Goal: Transaction & Acquisition: Purchase product/service

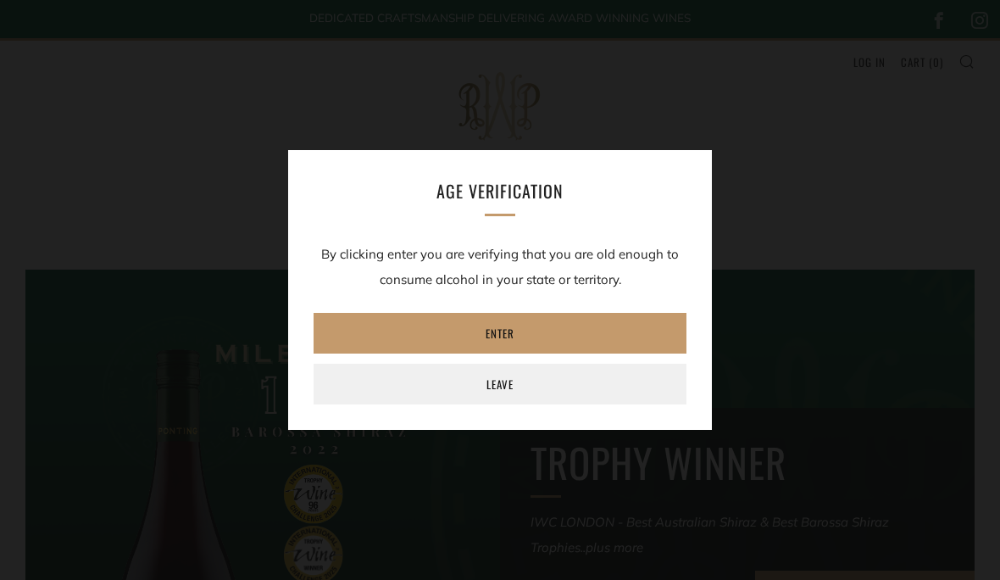
click at [538, 336] on link "Enter" at bounding box center [500, 333] width 373 height 41
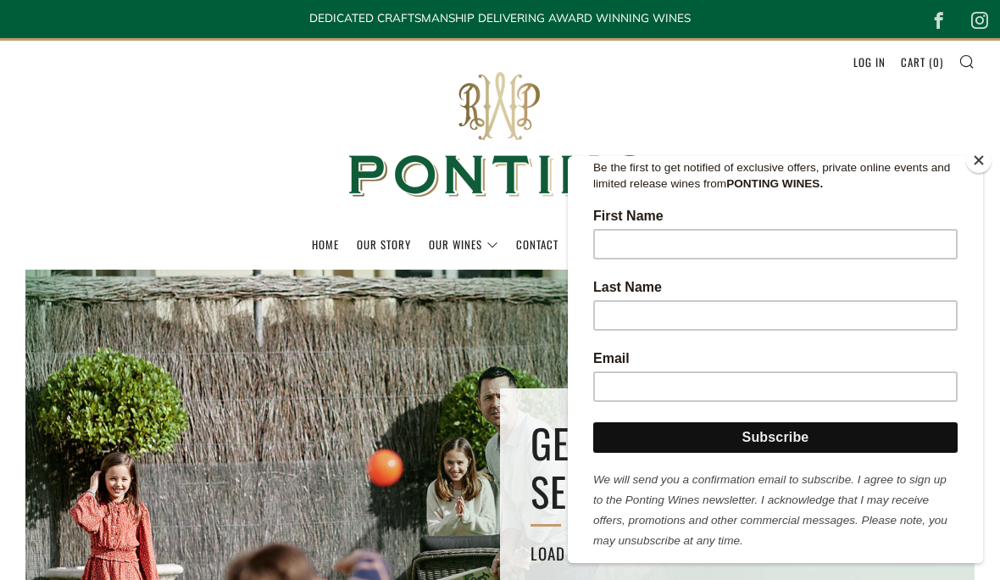
scroll to position [290, 0]
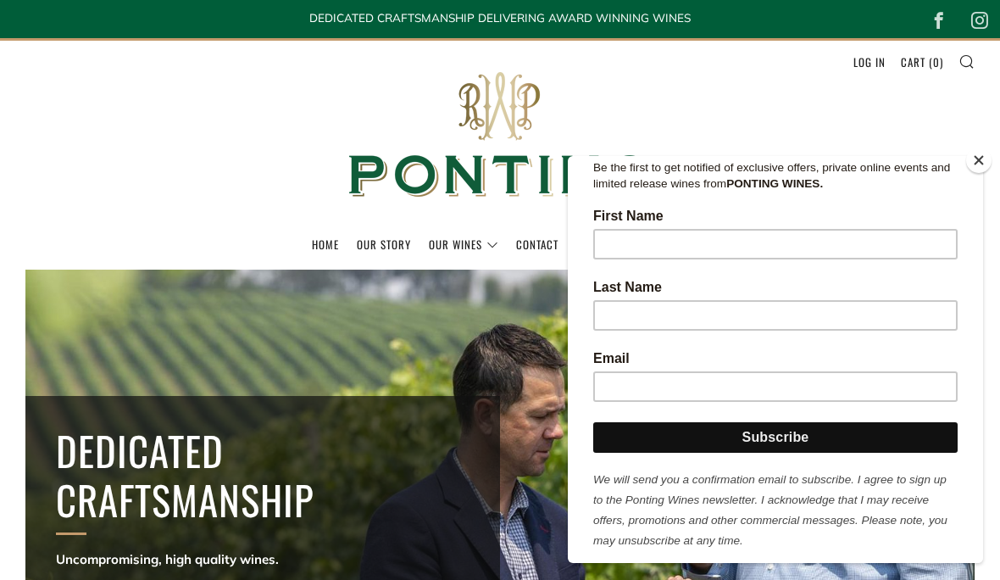
click at [195, 191] on header "Menu Search Cart Home Our Story Our Wines 0 )" at bounding box center [500, 153] width 1000 height 231
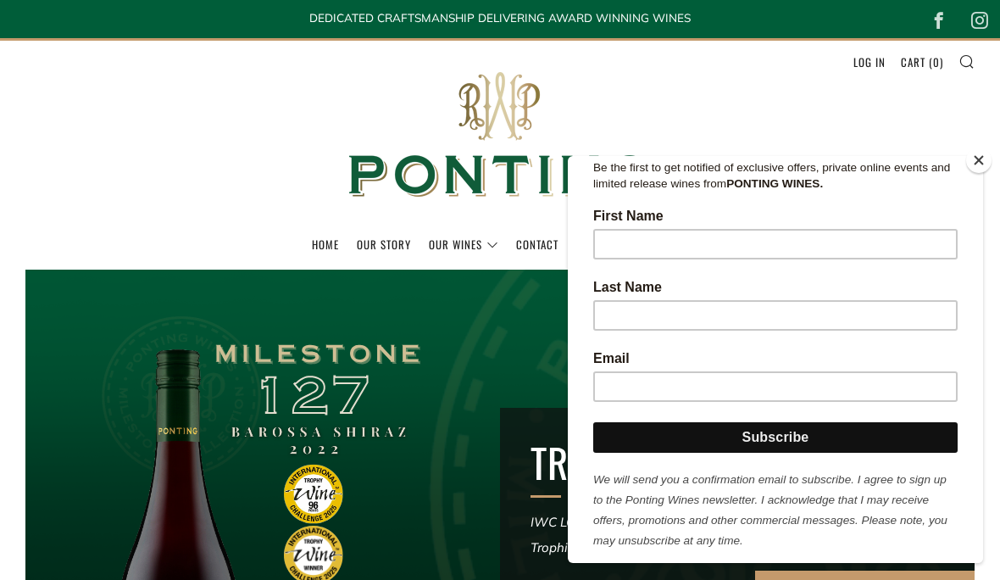
click at [0, 0] on link "The Collection" at bounding box center [0, 0] width 0 height 0
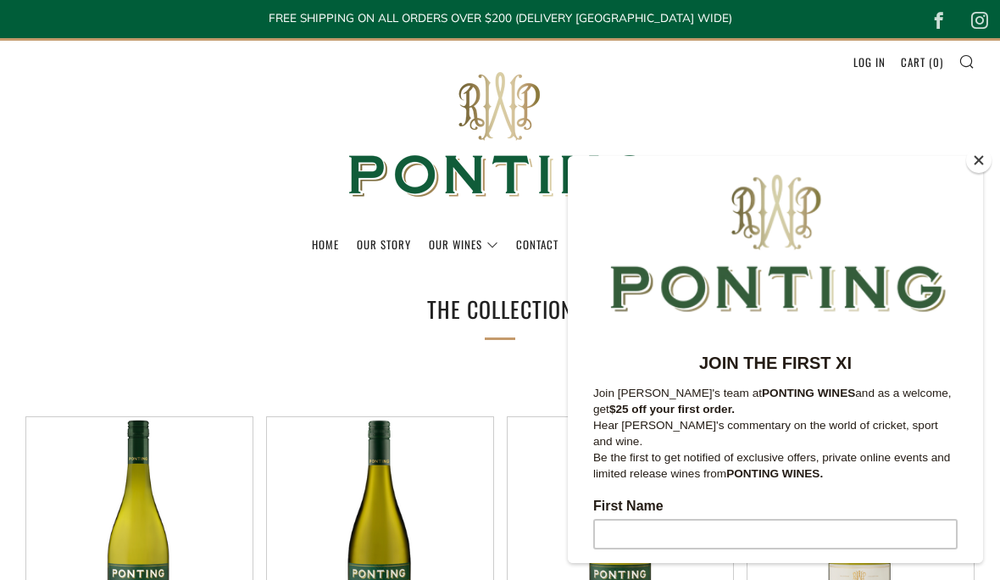
click at [372, 251] on link "Our Story" at bounding box center [384, 244] width 54 height 27
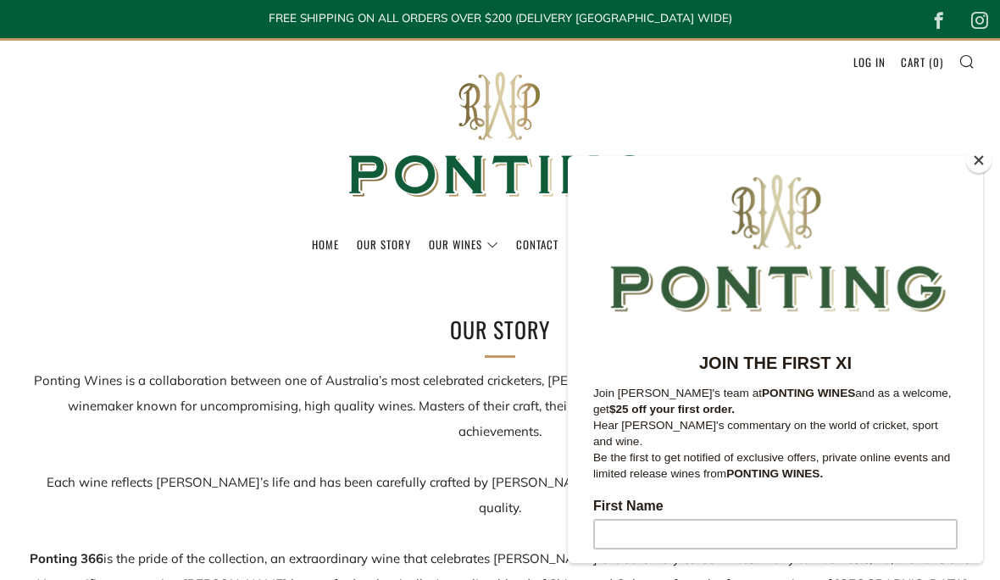
click at [200, 152] on header "Menu Search Cart Home Our Story Our Wines 0 )" at bounding box center [500, 153] width 1000 height 231
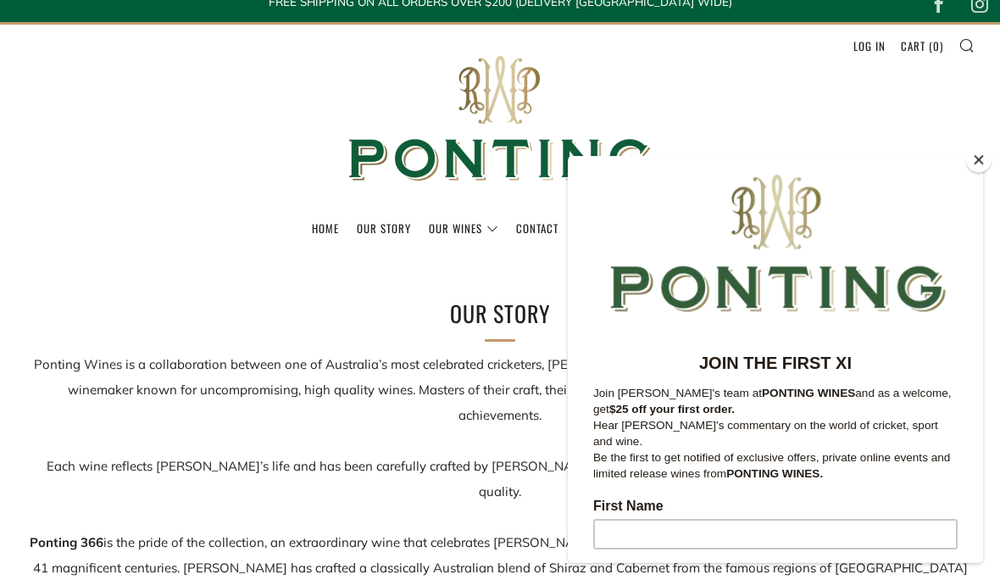
scroll to position [16, 0]
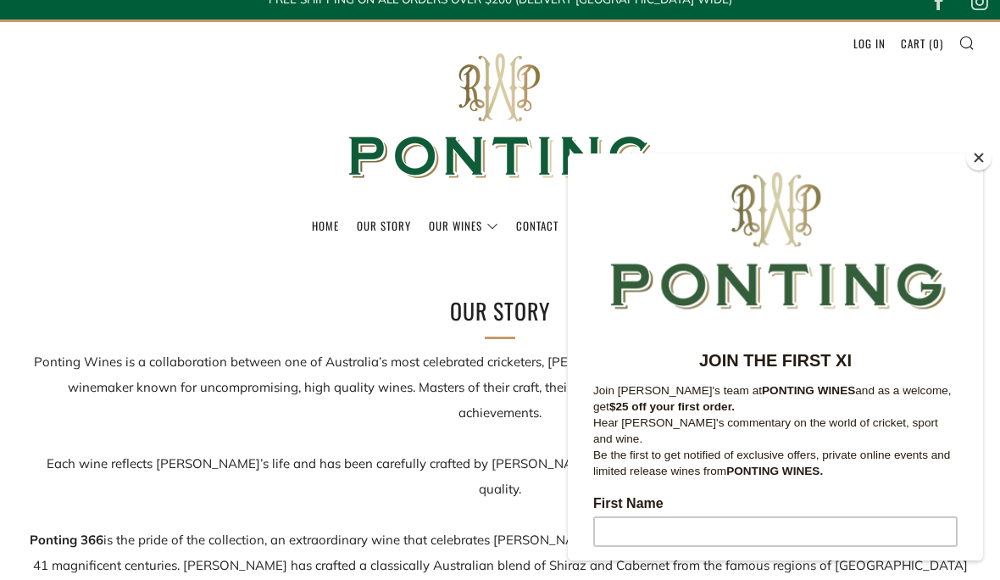
click at [993, 224] on div "Home Our Story Our Wines The Collection News & Reviews Contact 0 )" at bounding box center [500, 233] width 1000 height 39
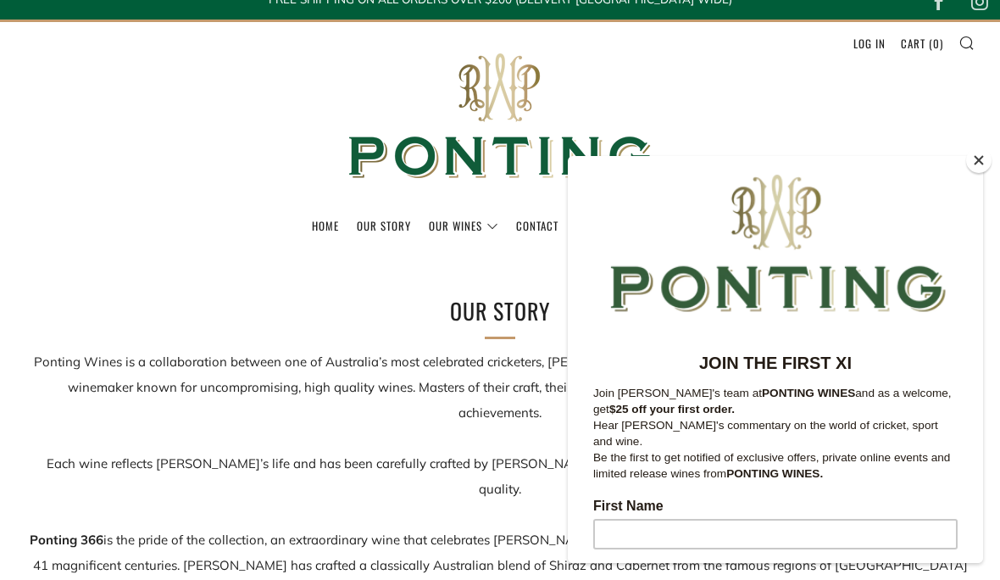
click at [986, 173] on button "Close" at bounding box center [979, 160] width 25 height 25
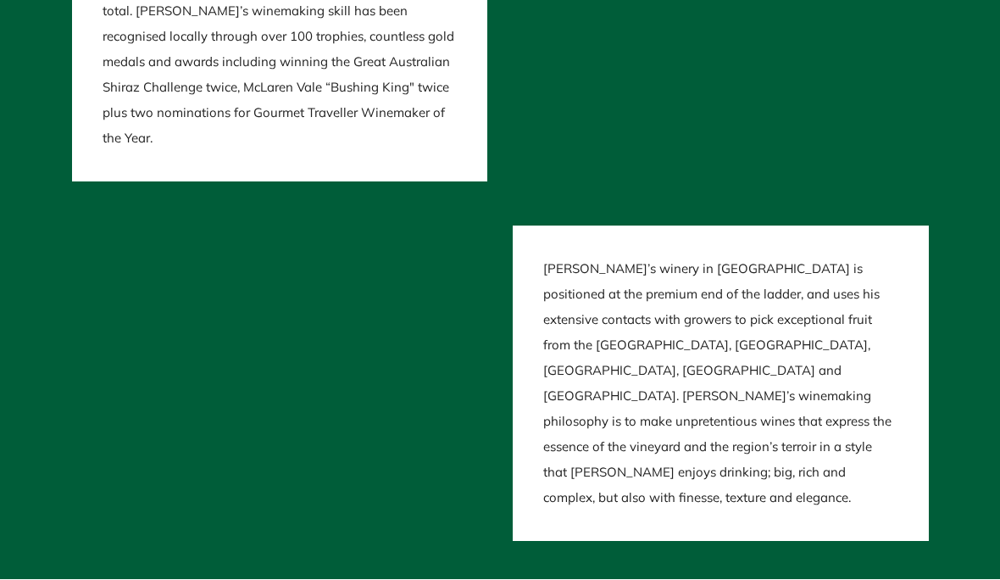
scroll to position [3635, 0]
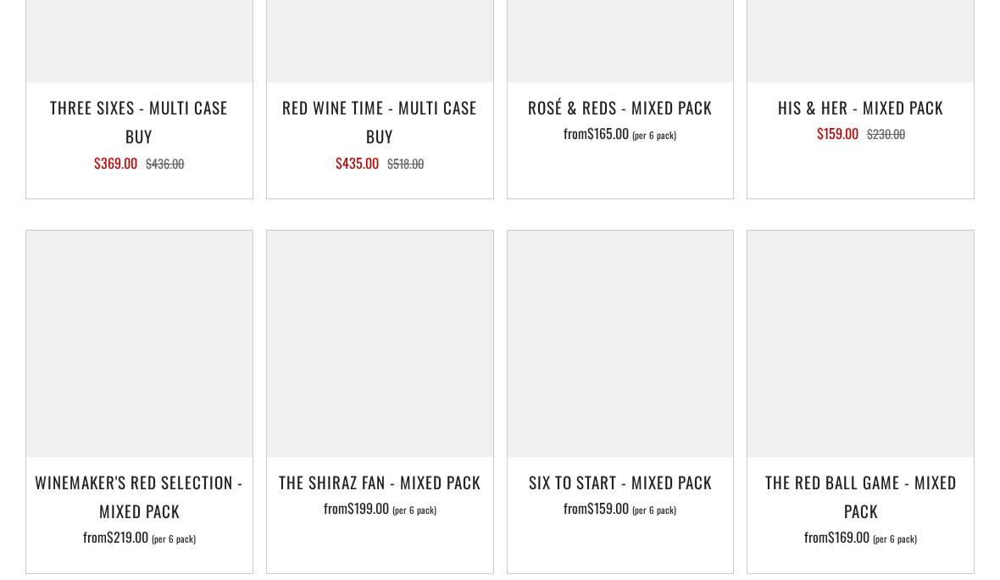
scroll to position [2209, 0]
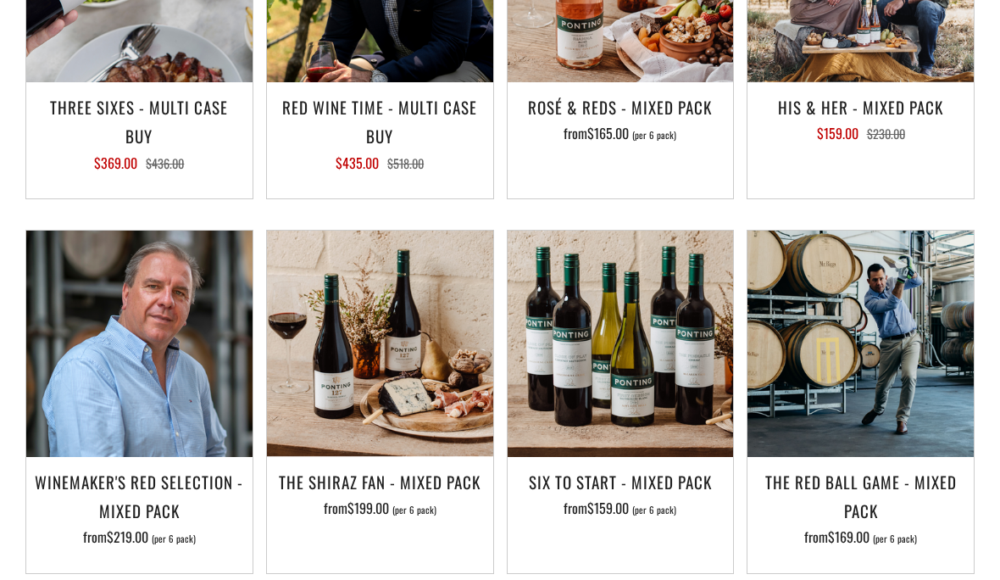
click at [172, 487] on h3 "Winemaker's Red Selection - Mixed Pack" at bounding box center [139, 496] width 209 height 58
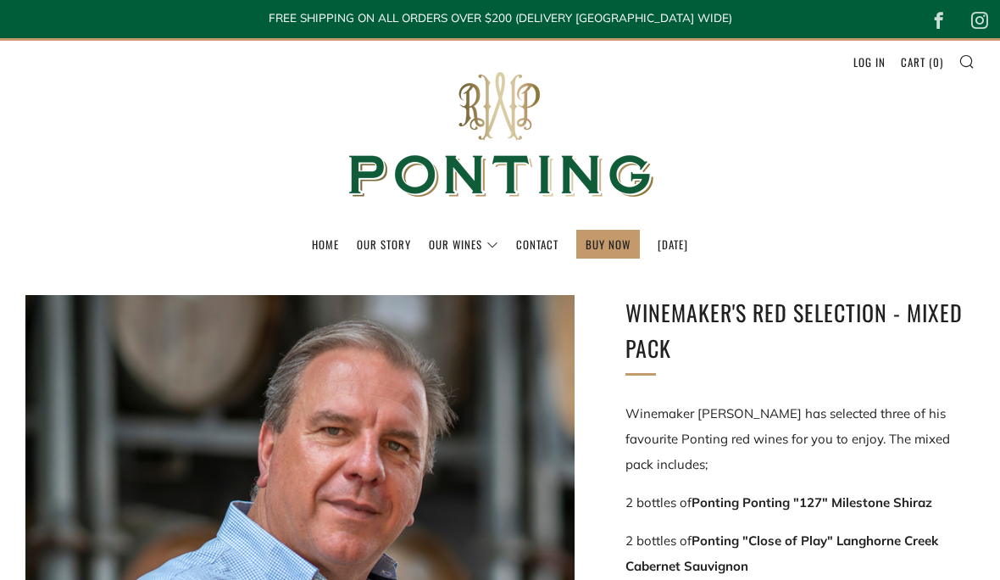
click at [521, 243] on link "Contact" at bounding box center [537, 244] width 42 height 27
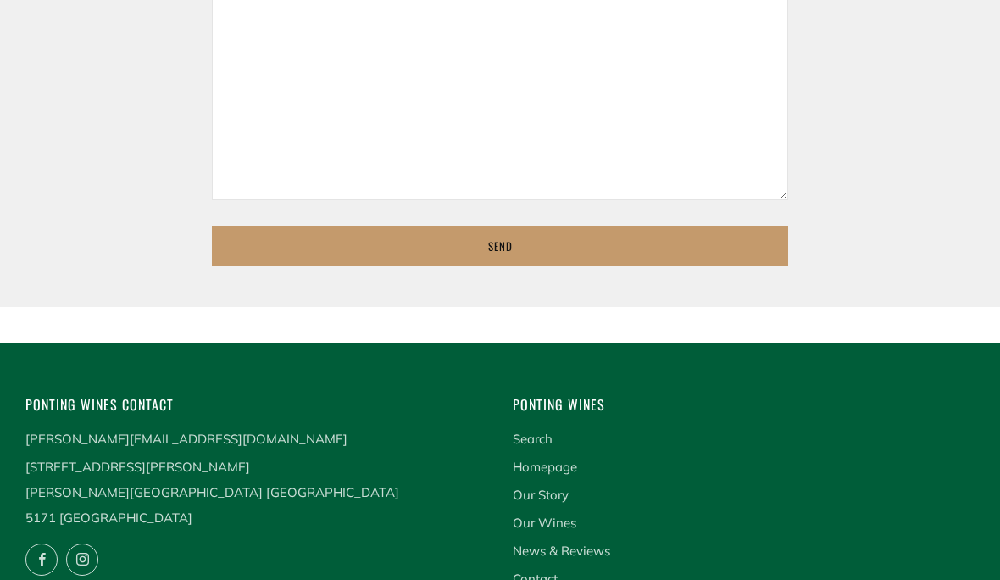
scroll to position [922, 0]
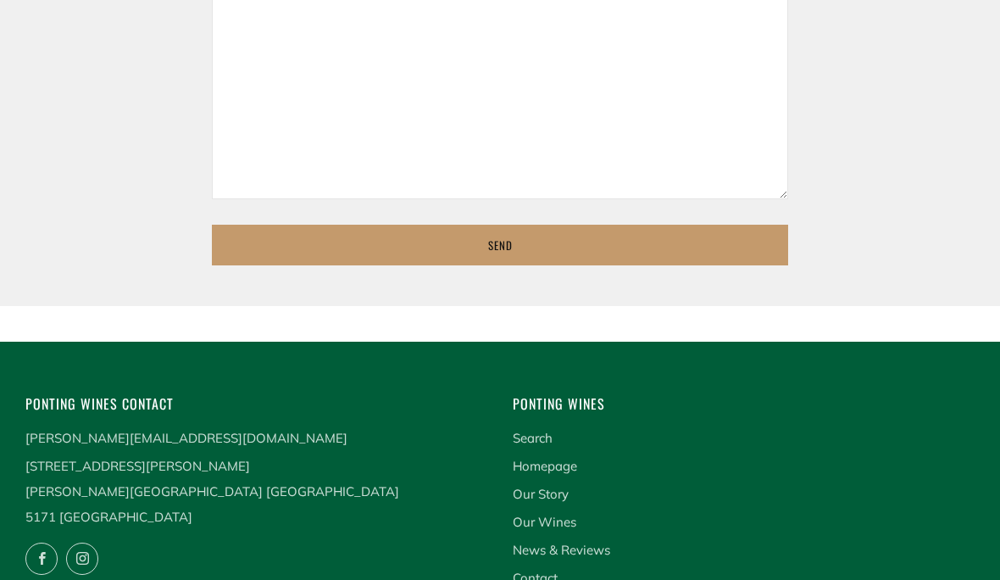
click at [549, 515] on link "Our Wines" at bounding box center [545, 522] width 64 height 16
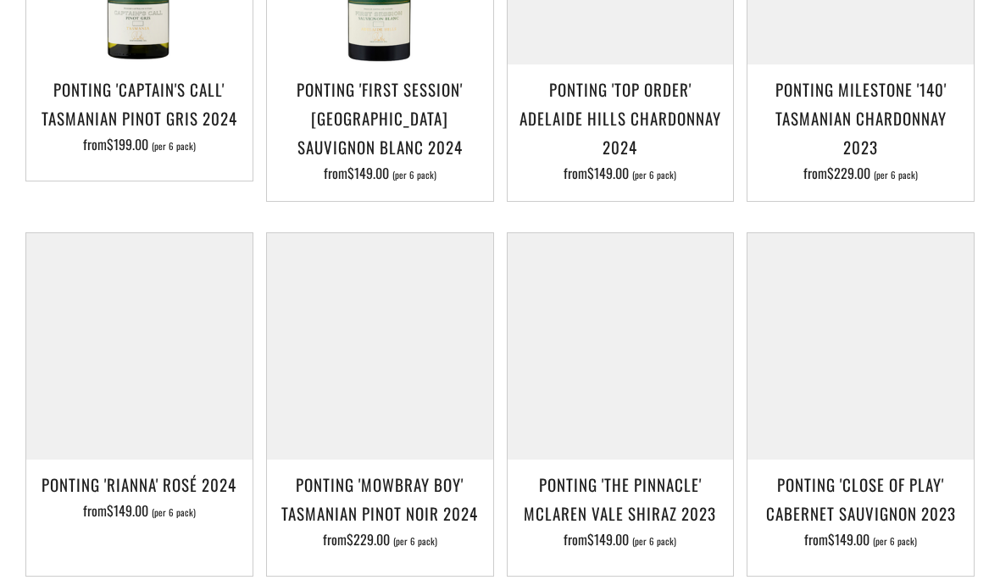
scroll to position [579, 0]
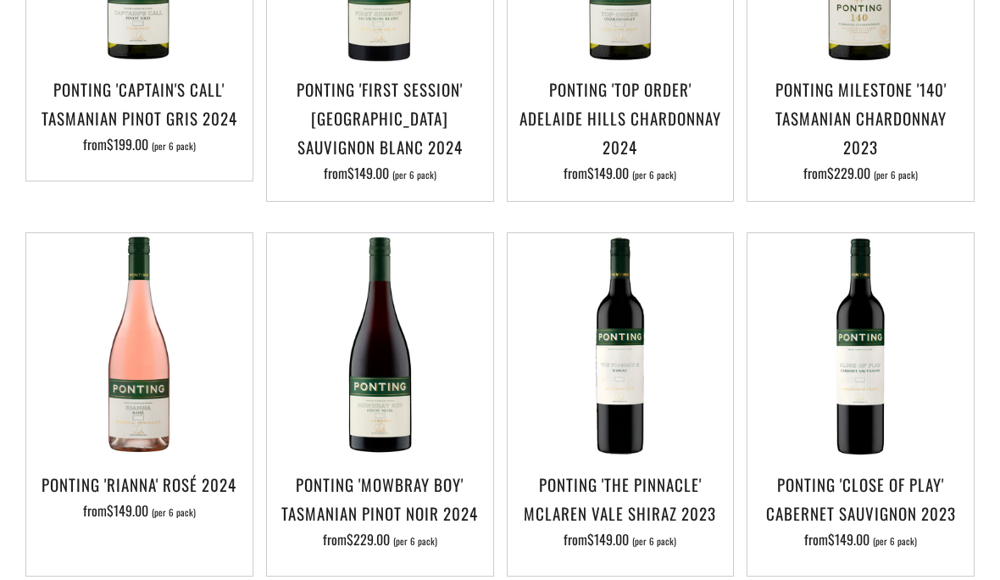
click at [147, 378] on img at bounding box center [139, 346] width 226 height 226
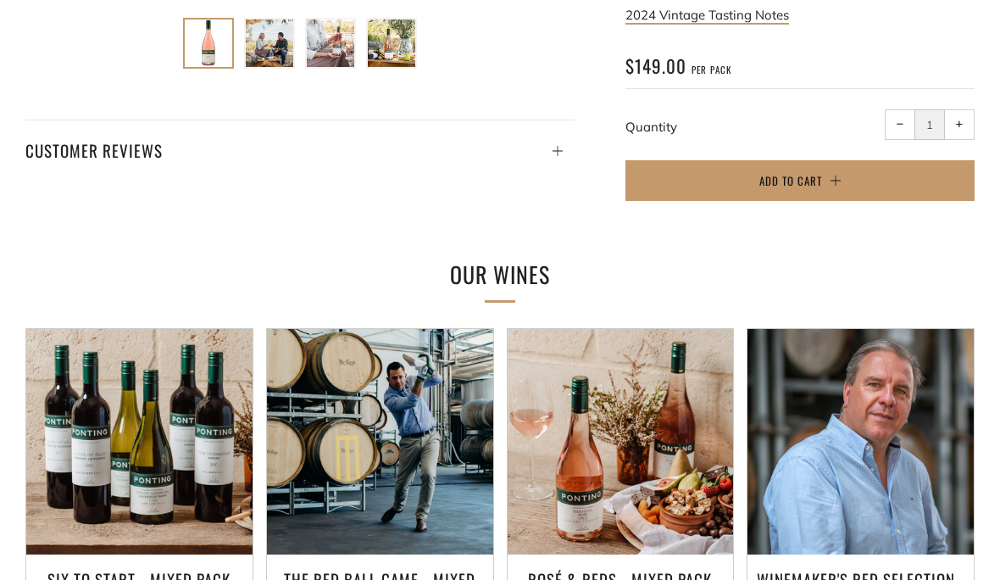
scroll to position [849, 0]
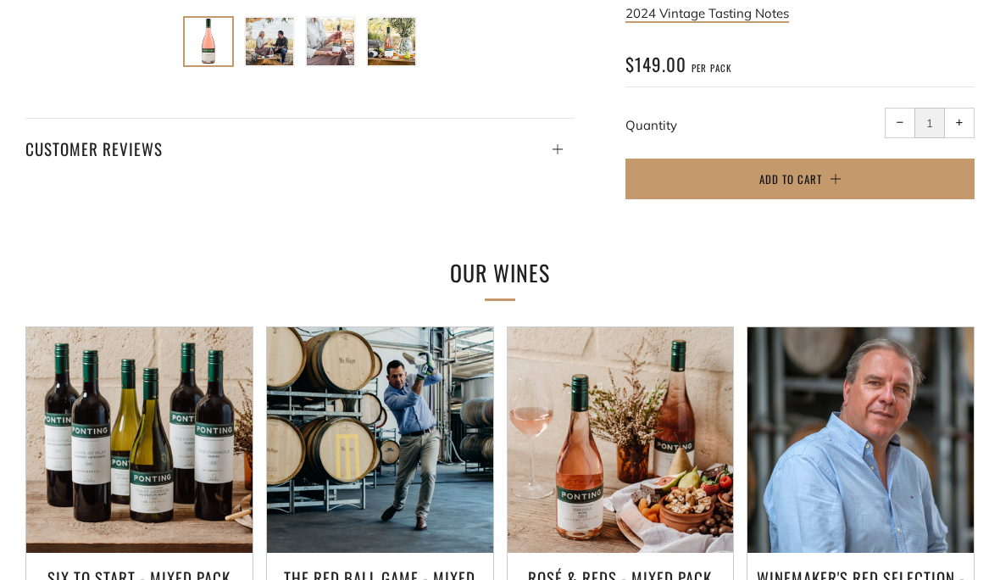
click at [643, 454] on img at bounding box center [621, 440] width 226 height 226
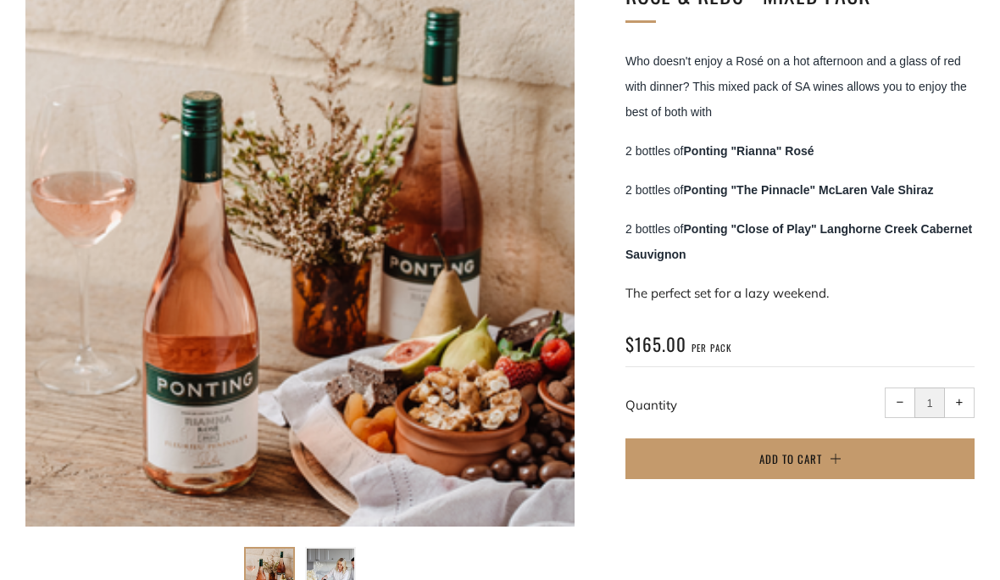
scroll to position [319, 0]
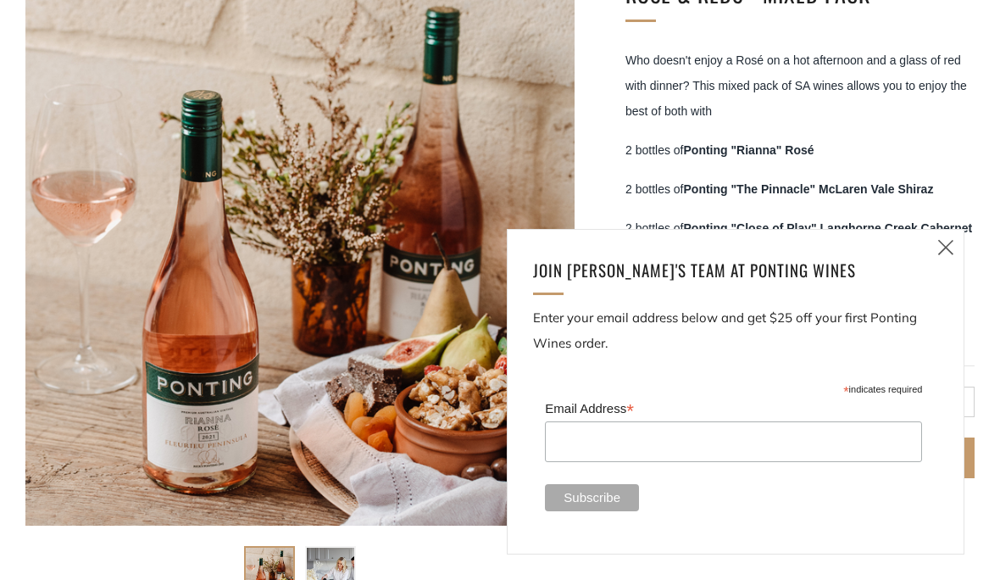
click at [955, 258] on icon at bounding box center [946, 247] width 20 height 21
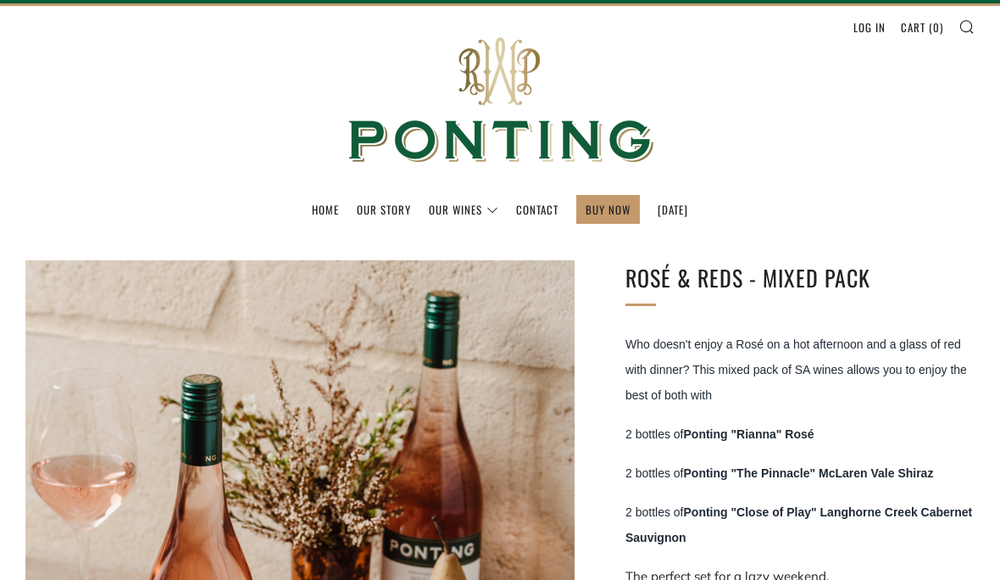
scroll to position [0, 0]
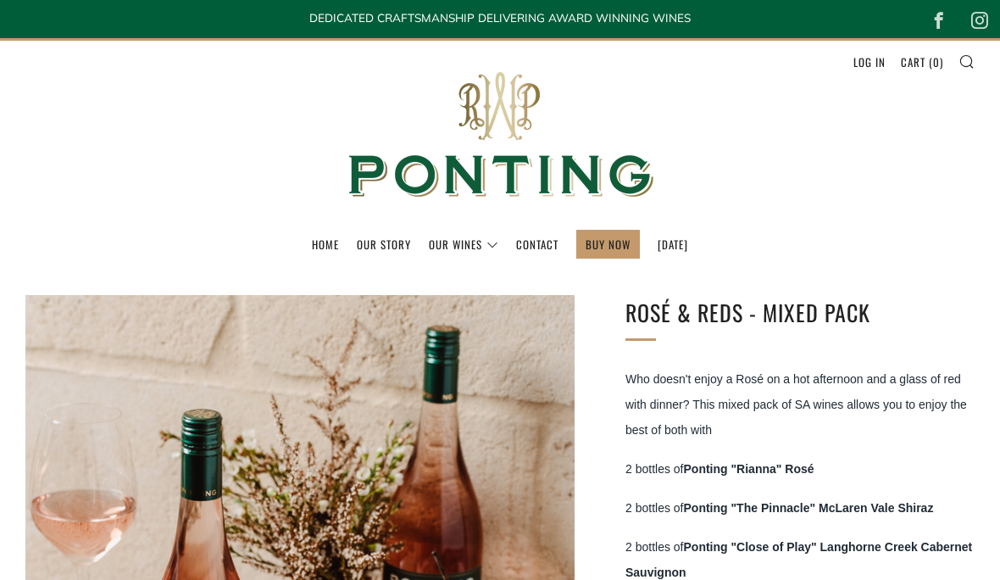
click at [0, 0] on link "The Collection" at bounding box center [0, 0] width 0 height 0
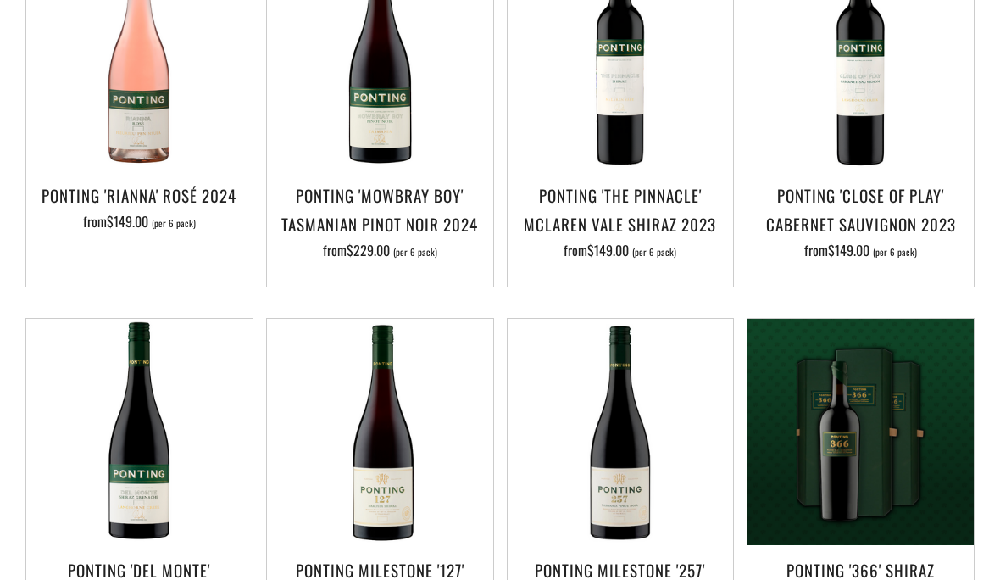
scroll to position [868, 0]
click at [877, 155] on img at bounding box center [861, 57] width 226 height 226
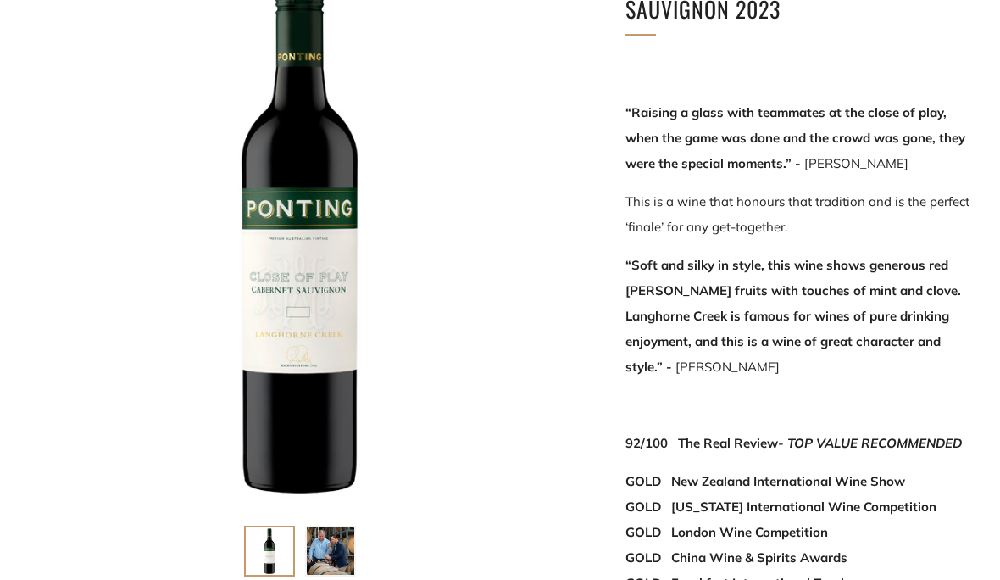
scroll to position [413, 0]
